Goal: Download file/media

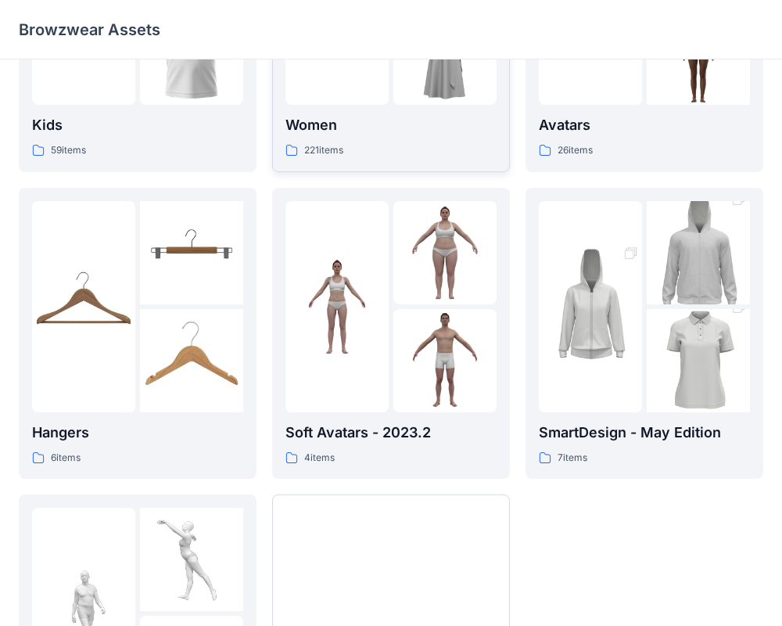
scroll to position [401, 0]
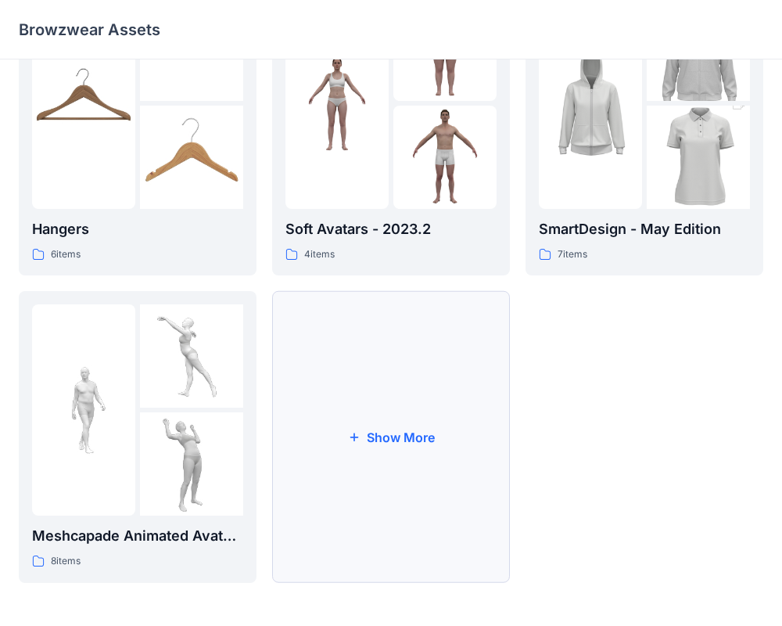
click at [369, 441] on button "Show More" at bounding box center [391, 437] width 238 height 292
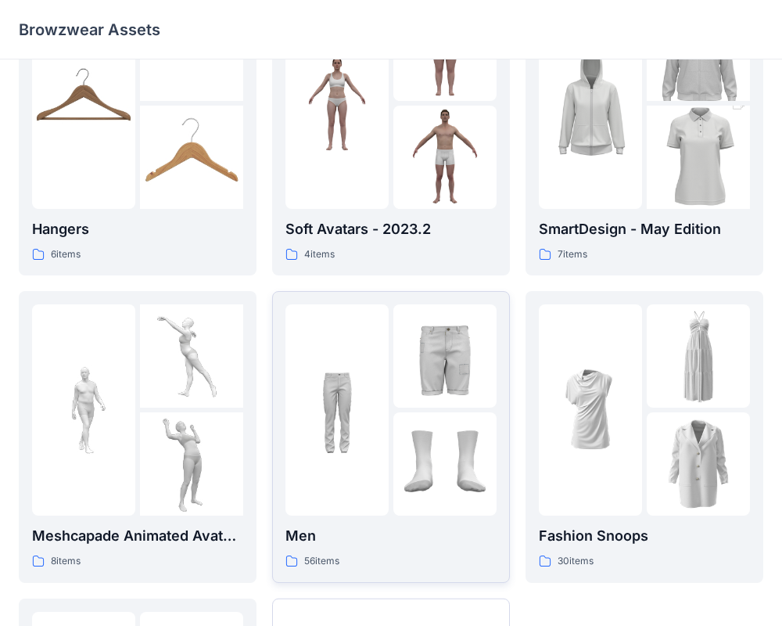
click at [404, 393] on img at bounding box center [444, 355] width 103 height 103
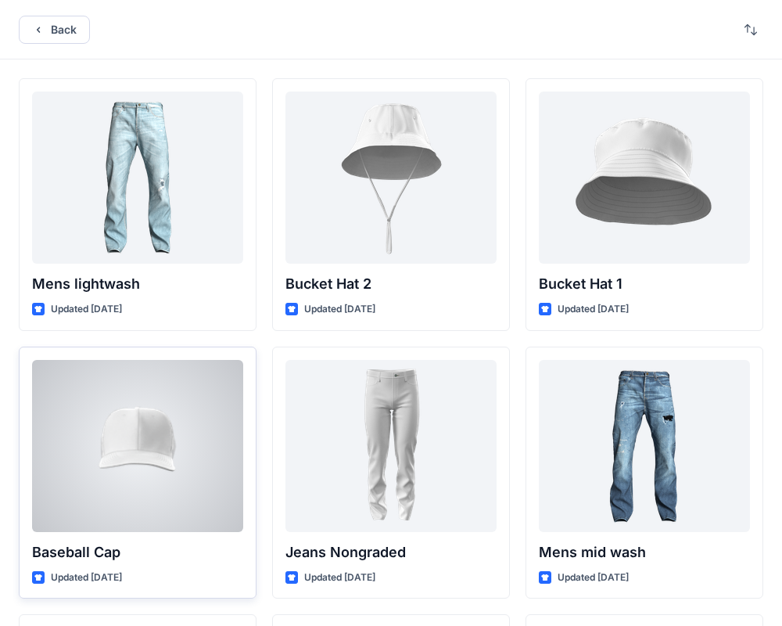
click at [127, 432] on div at bounding box center [137, 446] width 211 height 172
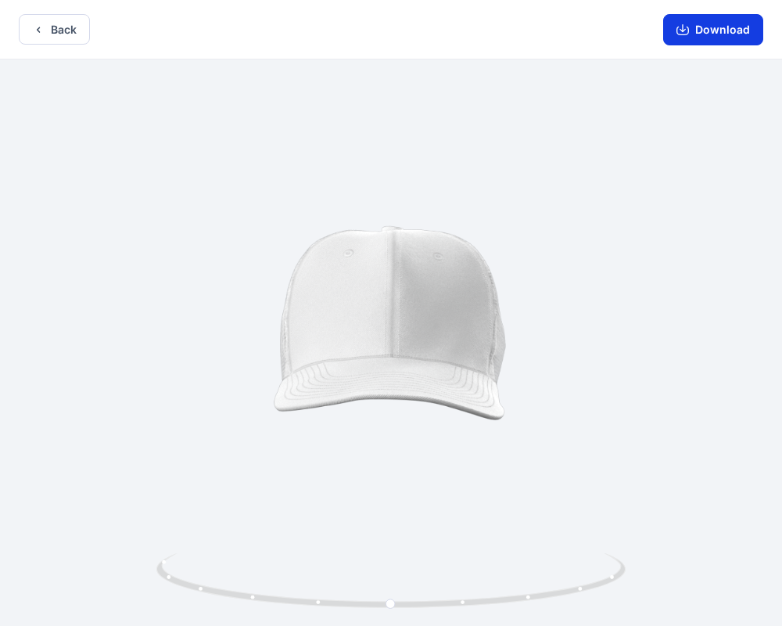
click at [701, 43] on button "Download" at bounding box center [713, 29] width 100 height 31
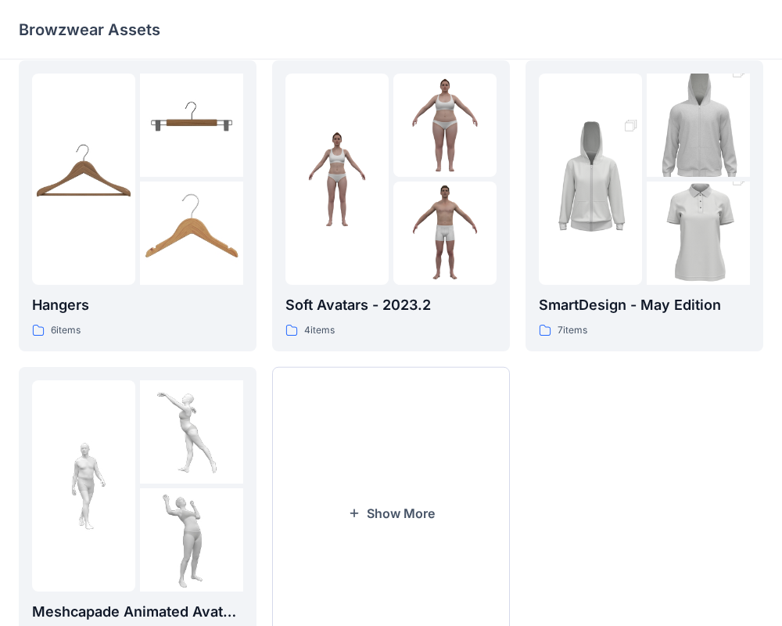
scroll to position [401, 0]
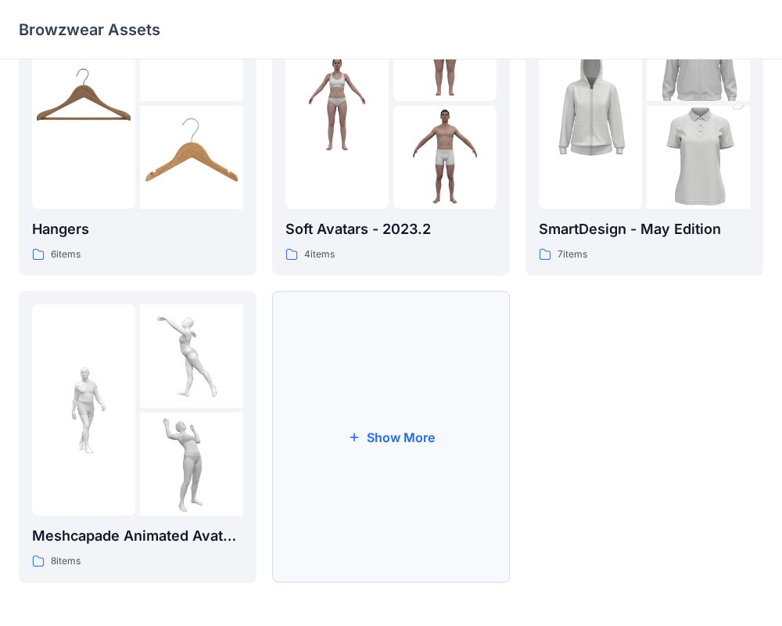
click at [336, 439] on button "Show More" at bounding box center [391, 437] width 238 height 292
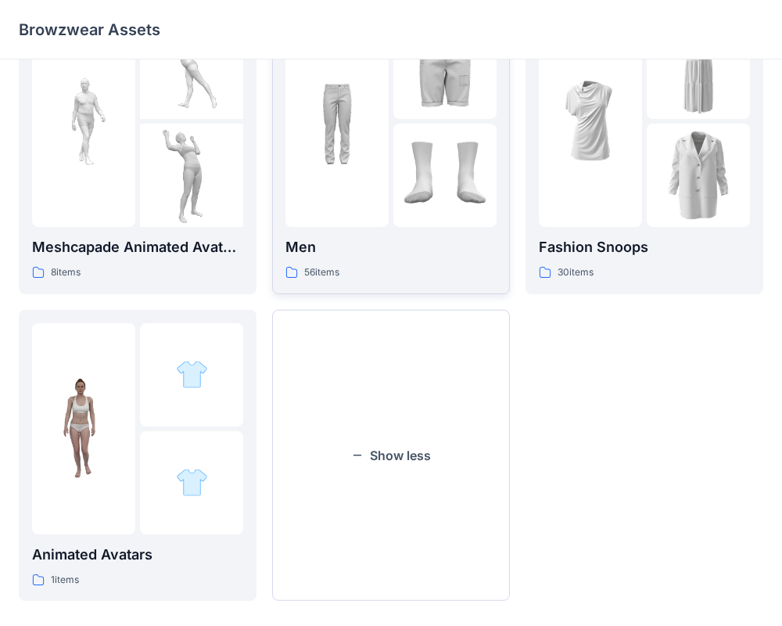
scroll to position [709, 0]
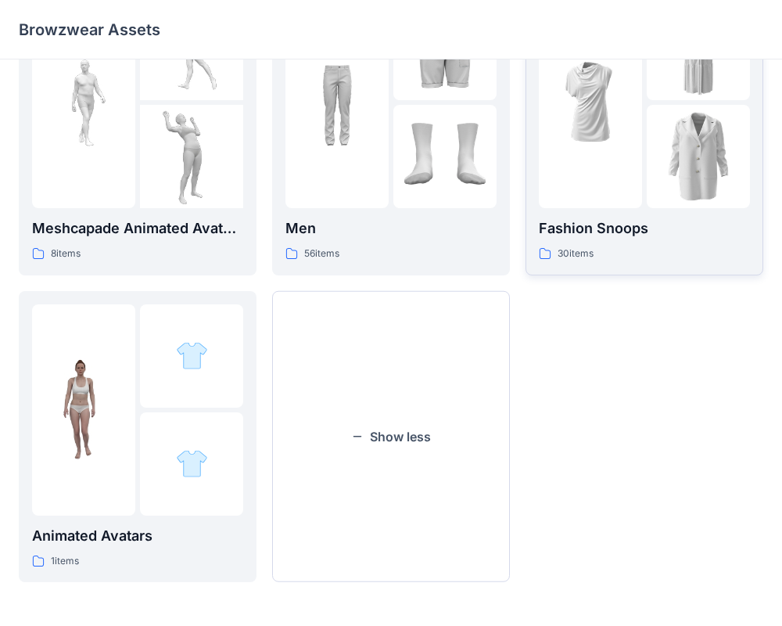
click at [643, 159] on div at bounding box center [644, 102] width 211 height 211
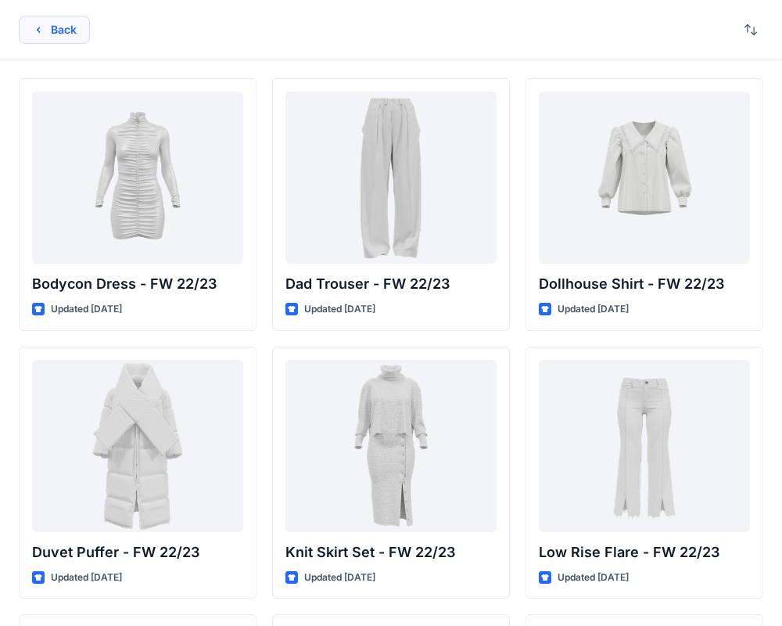
click at [52, 24] on button "Back" at bounding box center [54, 30] width 71 height 28
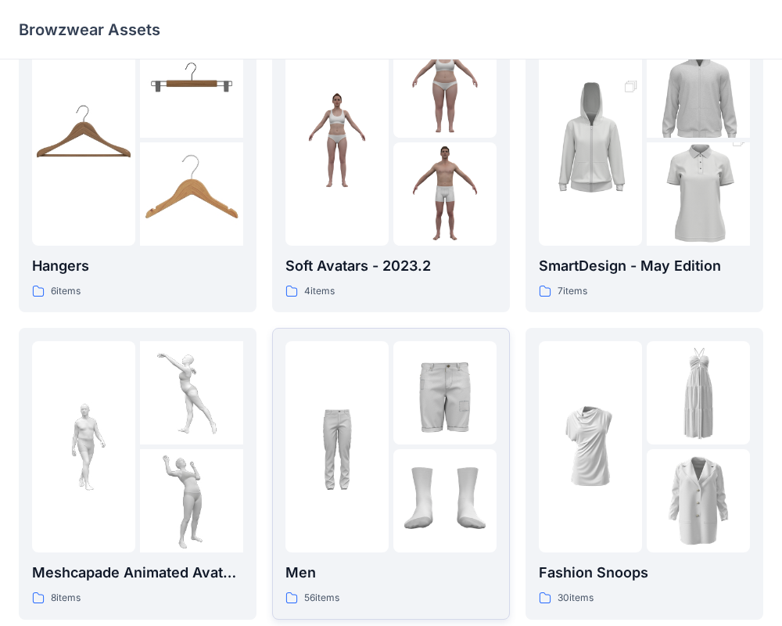
scroll to position [399, 0]
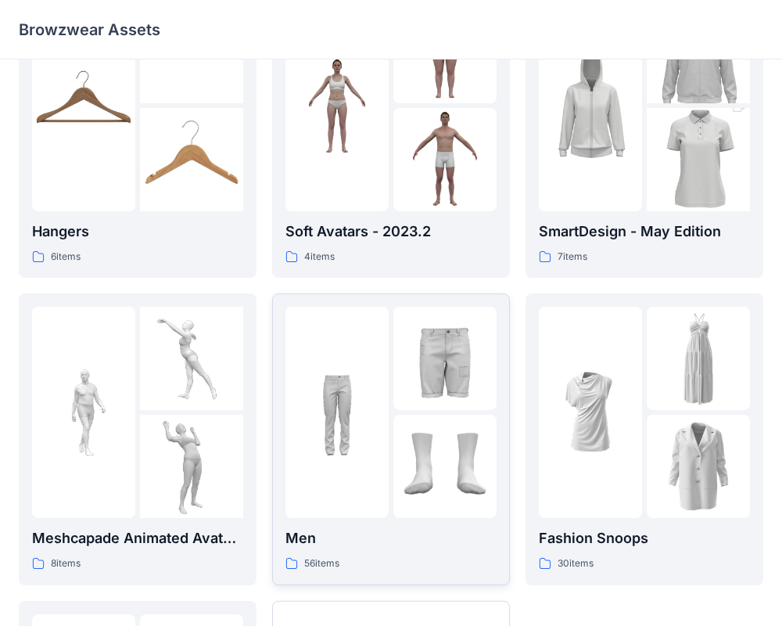
click at [376, 425] on img at bounding box center [336, 412] width 103 height 103
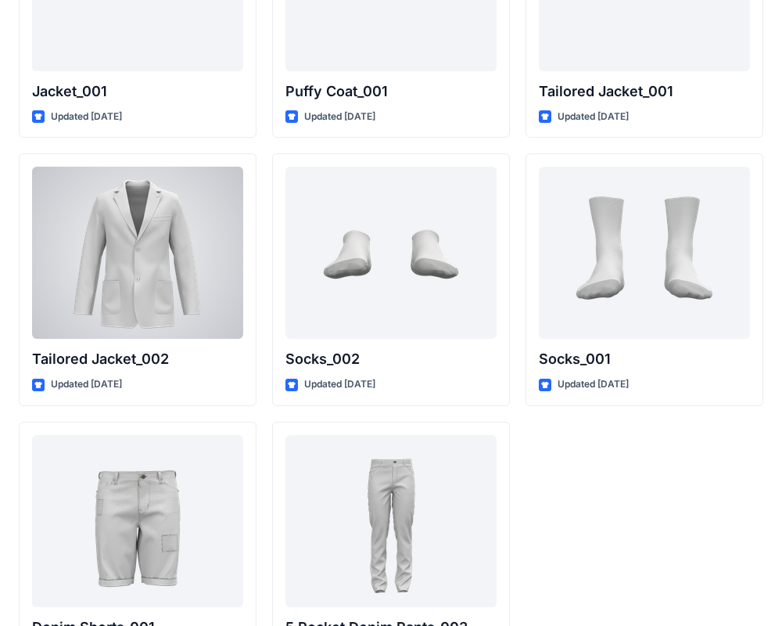
scroll to position [4545, 0]
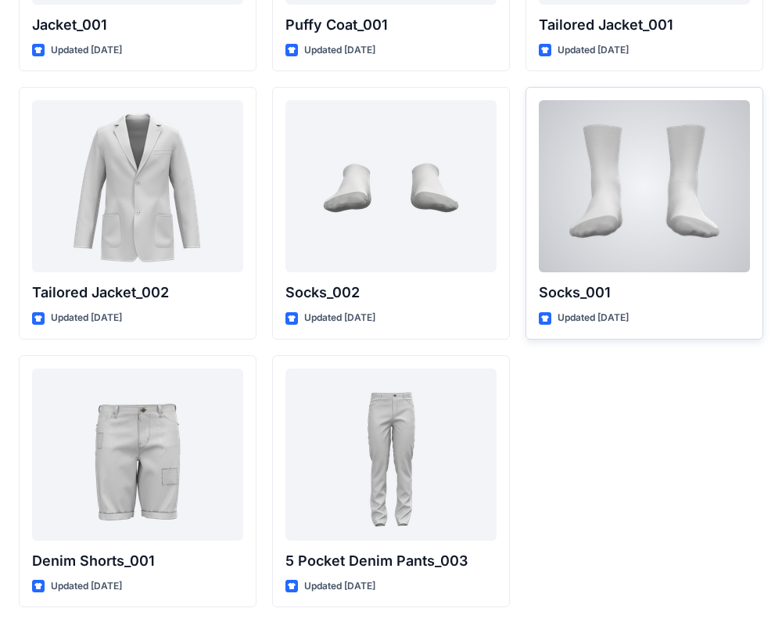
click at [676, 180] on div at bounding box center [644, 186] width 211 height 172
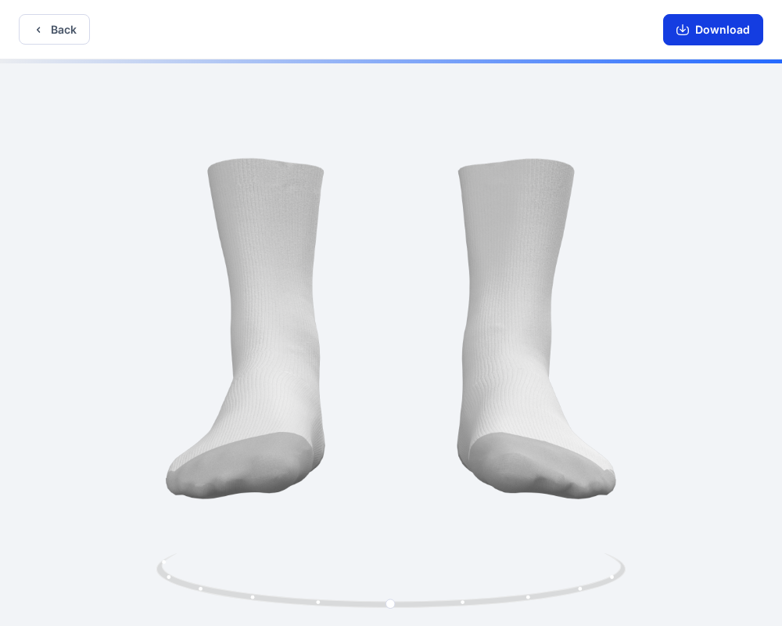
click at [713, 37] on button "Download" at bounding box center [713, 29] width 100 height 31
